Goal: Task Accomplishment & Management: Complete application form

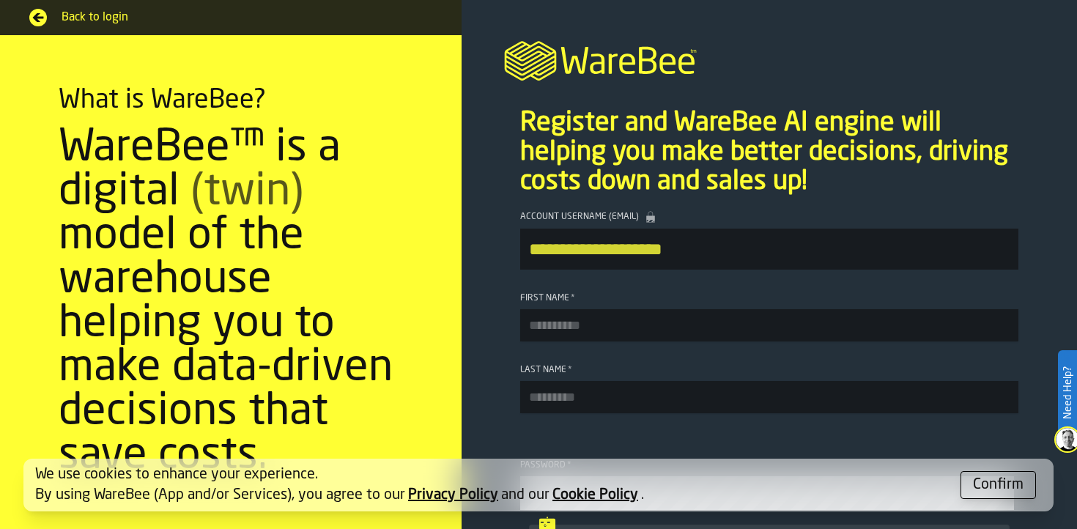
scroll to position [59, 0]
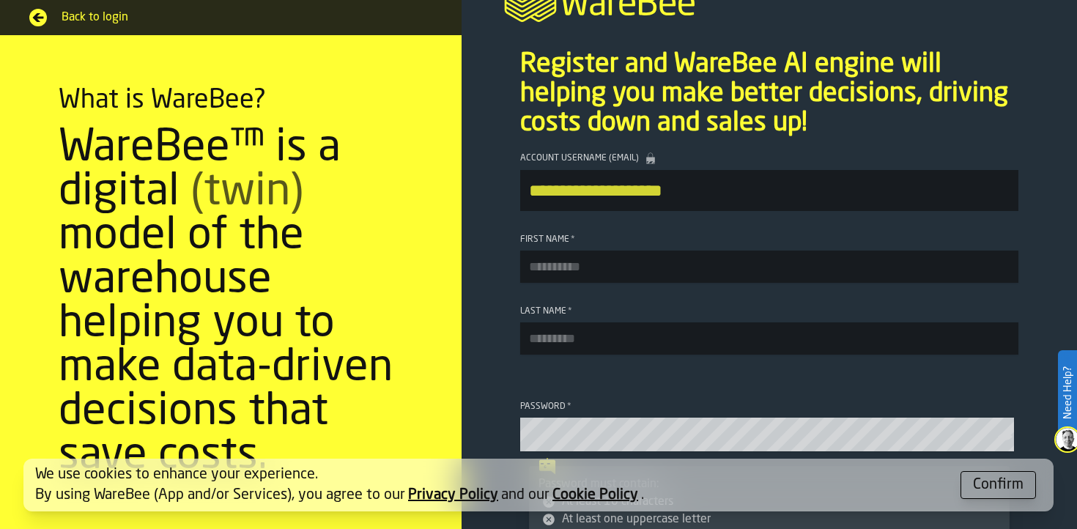
click at [661, 272] on input "First Name *" at bounding box center [769, 267] width 498 height 32
type input "*******"
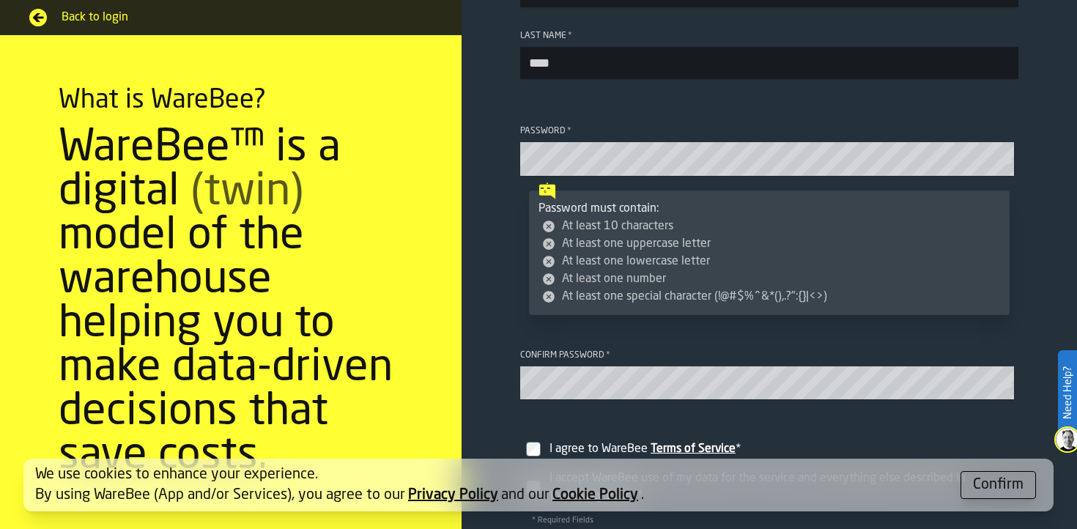
scroll to position [336, 0]
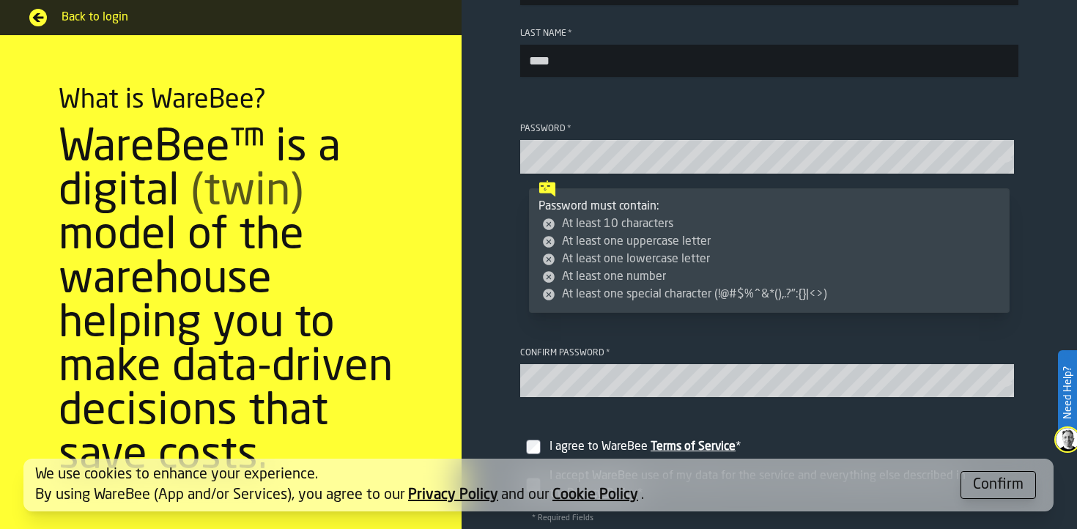
type input "****"
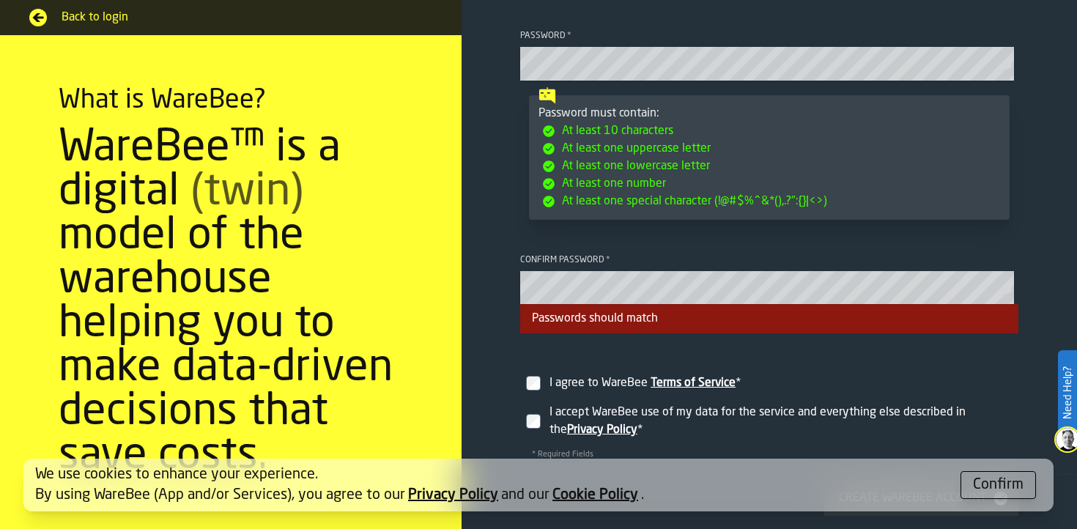
scroll to position [435, 0]
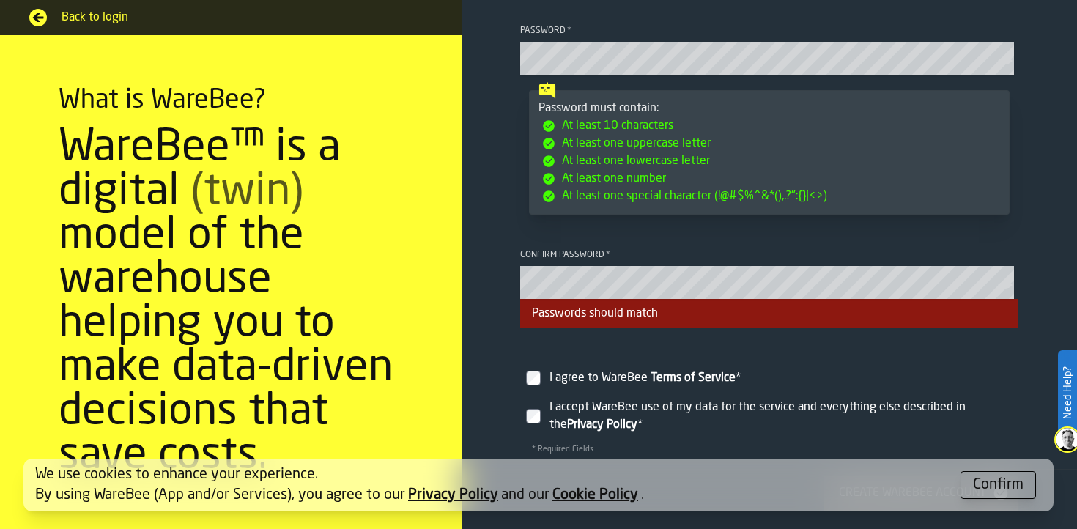
click at [1001, 60] on icon "button-toolbar-Password" at bounding box center [1005, 60] width 14 height 7
click at [1001, 60] on icon "button-toolbar-Password" at bounding box center [1003, 60] width 10 height 7
click at [1007, 288] on icon "button-toolbar-Confirm password" at bounding box center [1005, 284] width 14 height 7
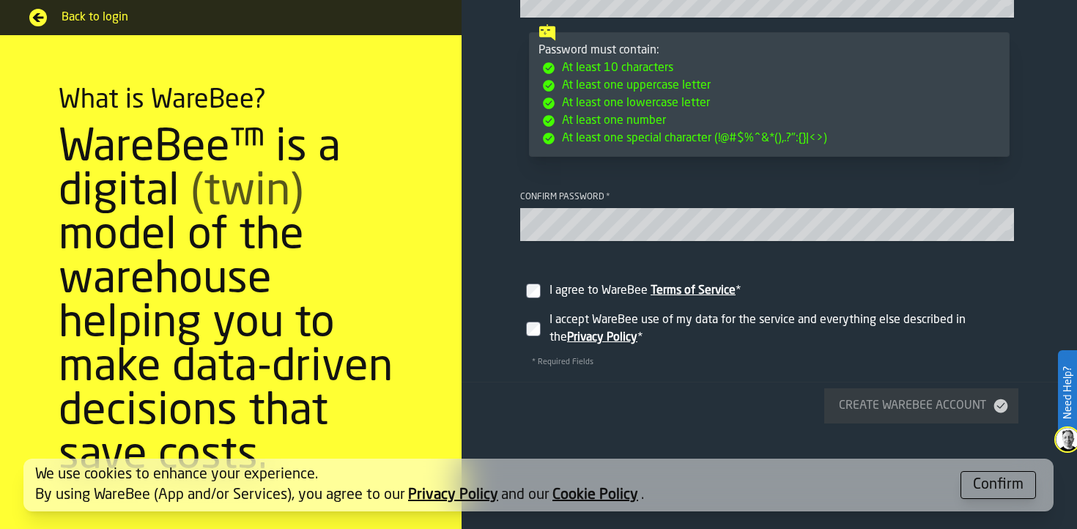
scroll to position [498, 0]
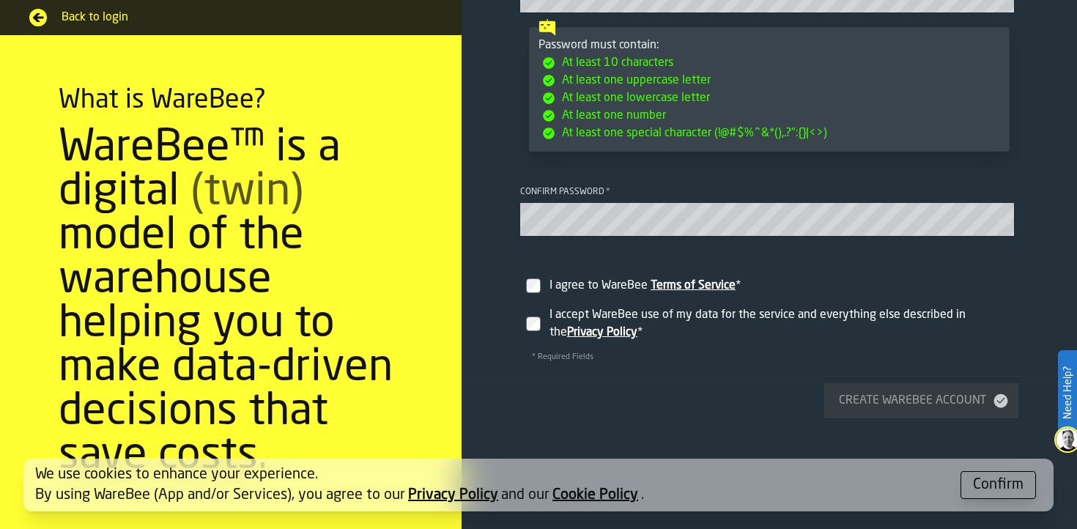
click at [1006, 229] on icon "button-toolbar-Confirm password" at bounding box center [1005, 222] width 15 height 15
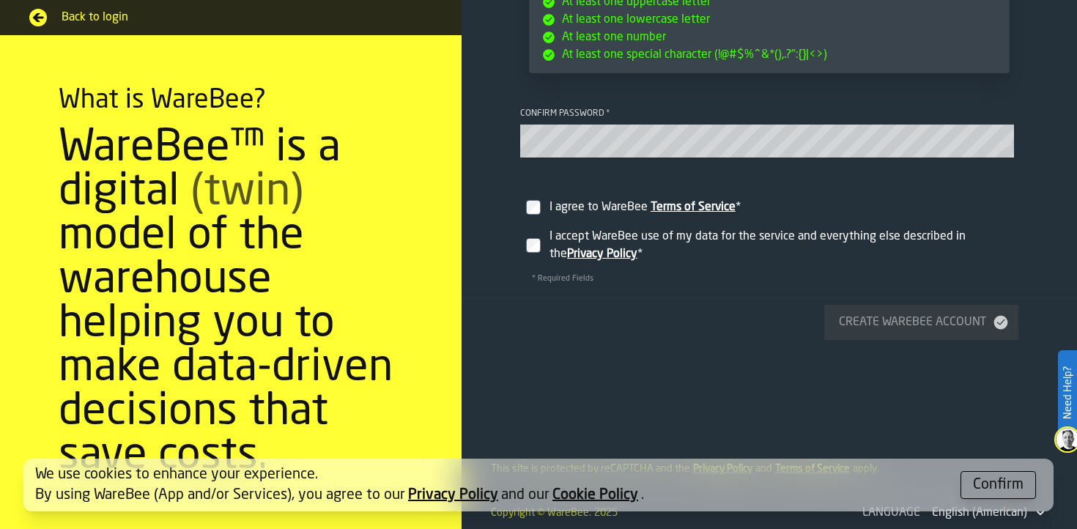
scroll to position [586, 0]
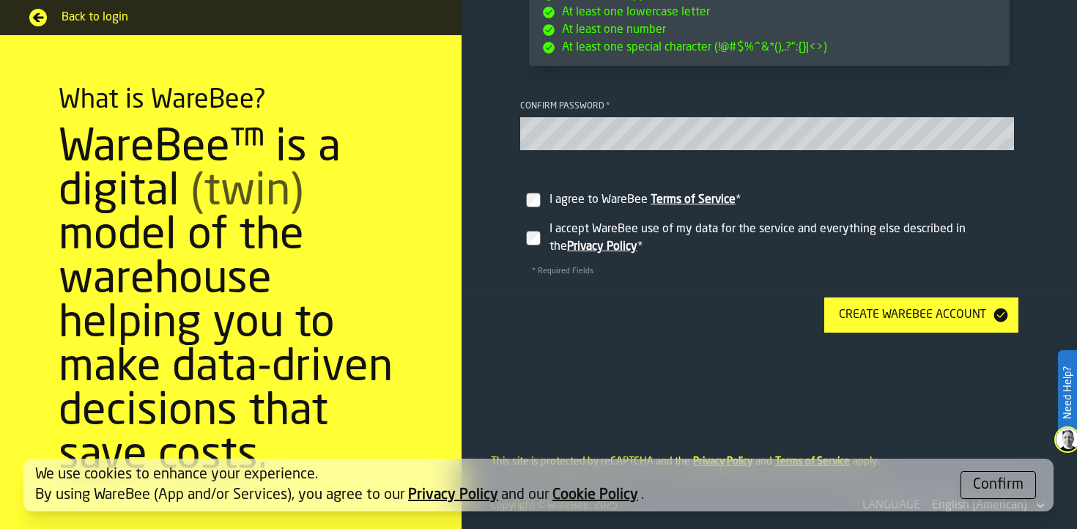
click at [936, 320] on div "Create WareBee Account" at bounding box center [912, 315] width 159 height 18
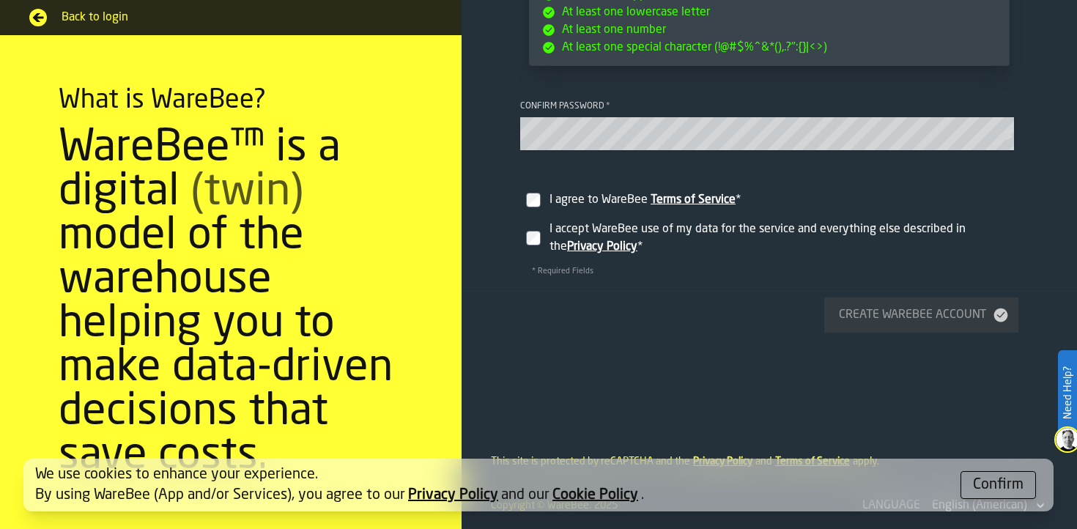
click at [984, 489] on div "Confirm" at bounding box center [998, 485] width 51 height 21
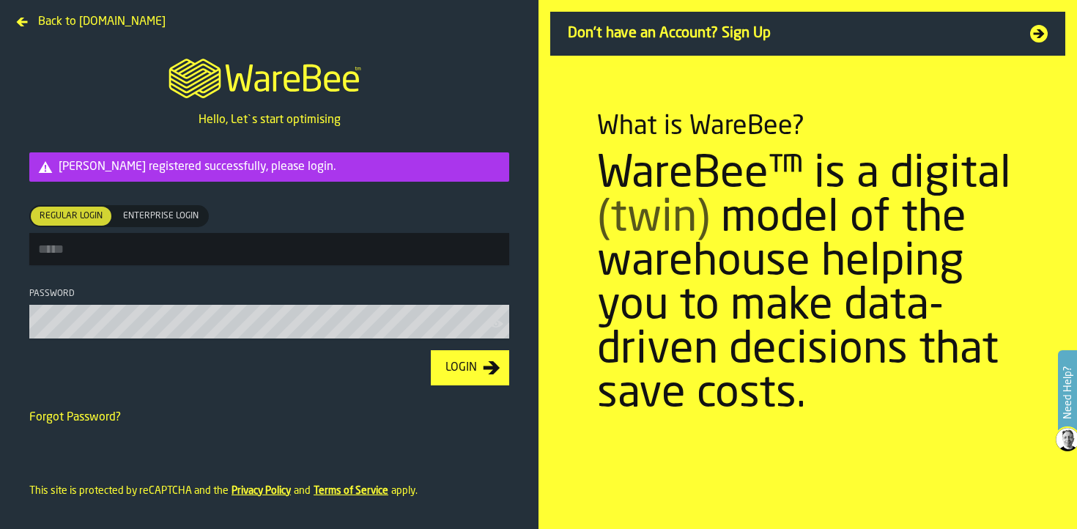
click at [125, 251] on input "Regular Login Regular Login Enterprise Login Enterprise Login" at bounding box center [269, 249] width 480 height 32
type input "**********"
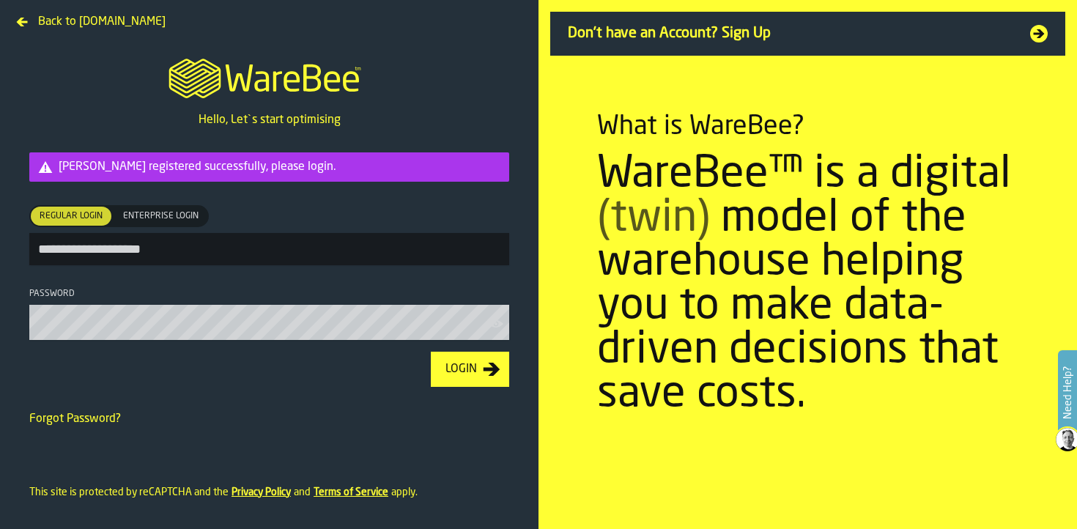
click at [487, 369] on icon "button-Login" at bounding box center [492, 370] width 18 height 18
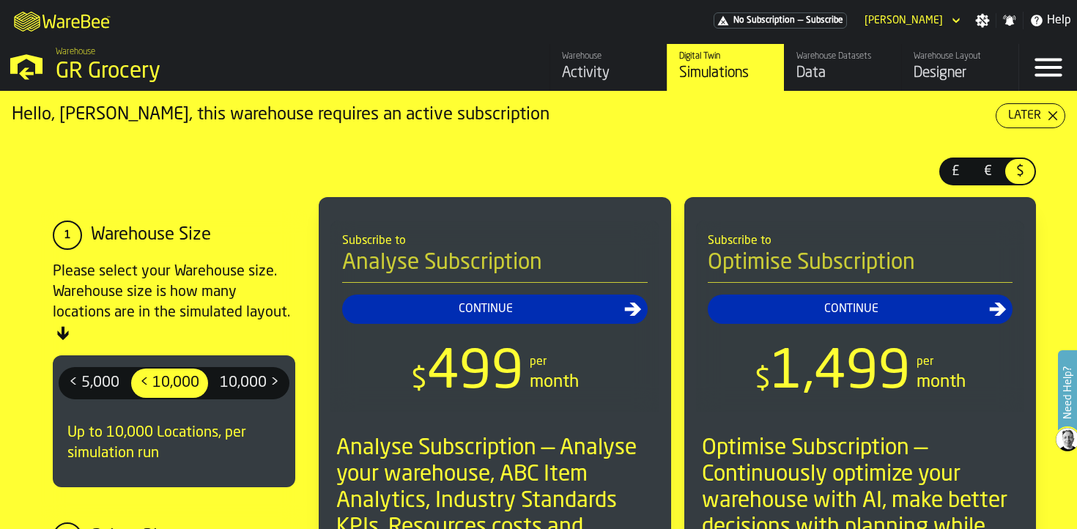
click at [602, 67] on div "Activity" at bounding box center [608, 73] width 93 height 21
